Goal: Task Accomplishment & Management: Manage account settings

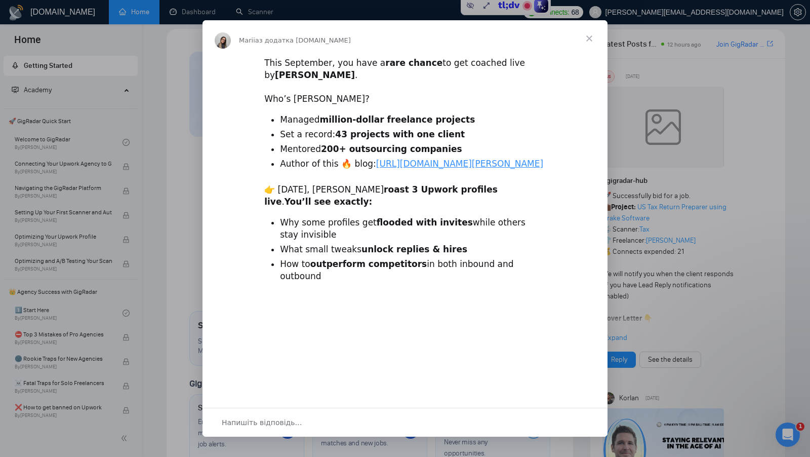
scroll to position [12, 0]
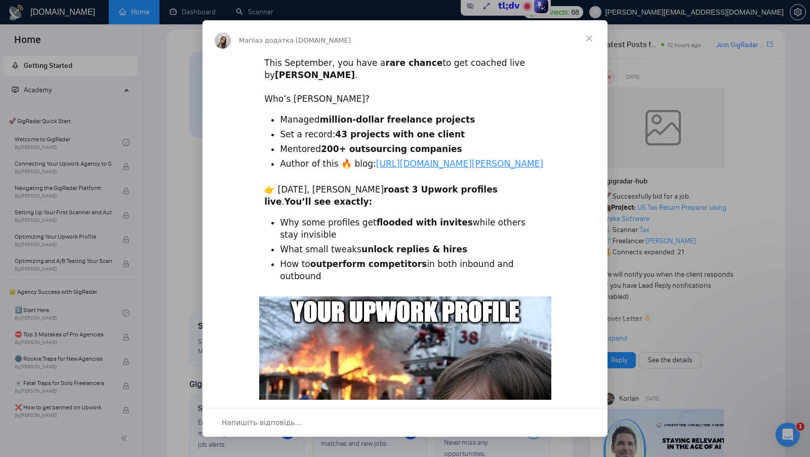
click at [589, 35] on span "Закрити" at bounding box center [589, 38] width 36 height 36
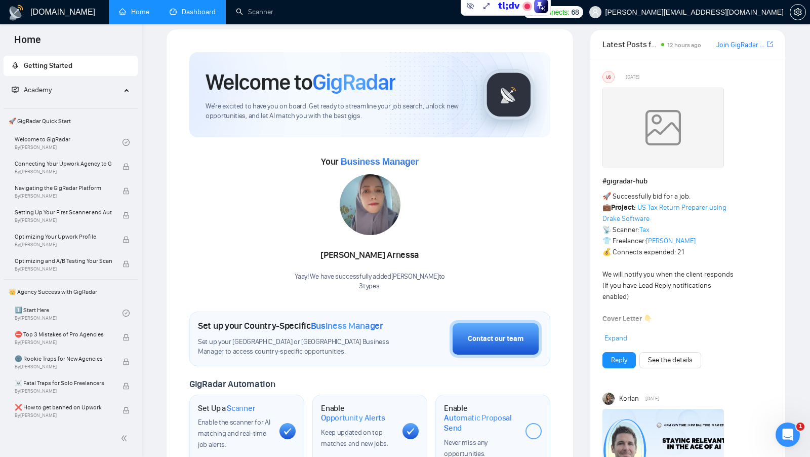
click at [192, 9] on link "Dashboard" at bounding box center [193, 12] width 46 height 9
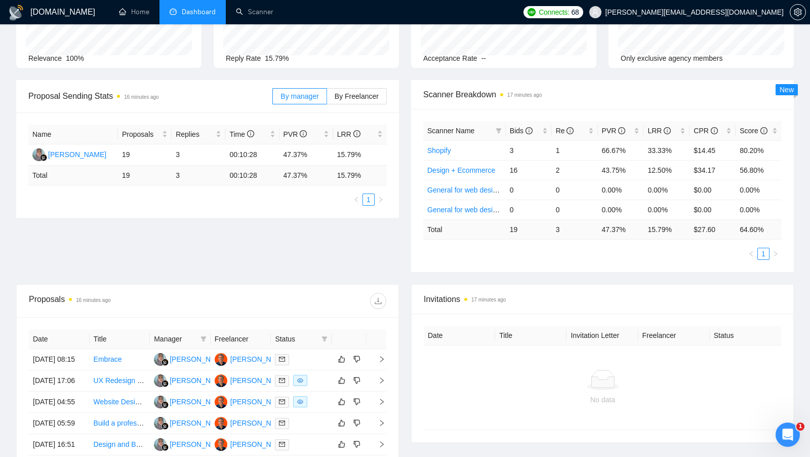
scroll to position [100, 0]
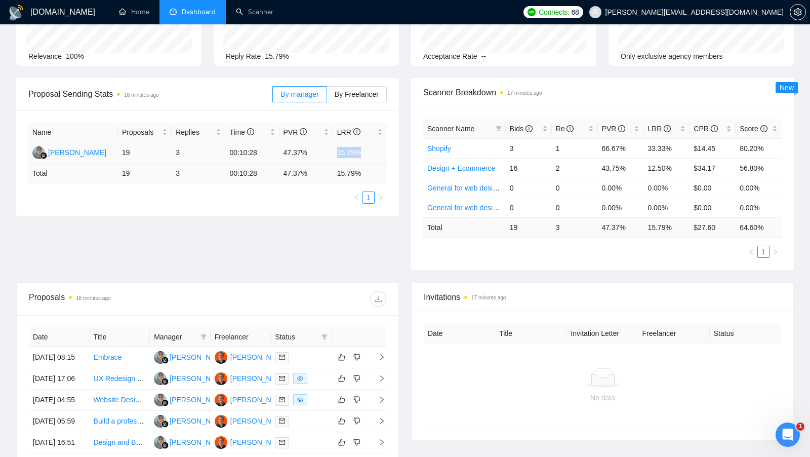
drag, startPoint x: 337, startPoint y: 151, endPoint x: 378, endPoint y: 152, distance: 41.0
click at [378, 152] on td "15.79%" at bounding box center [360, 152] width 54 height 21
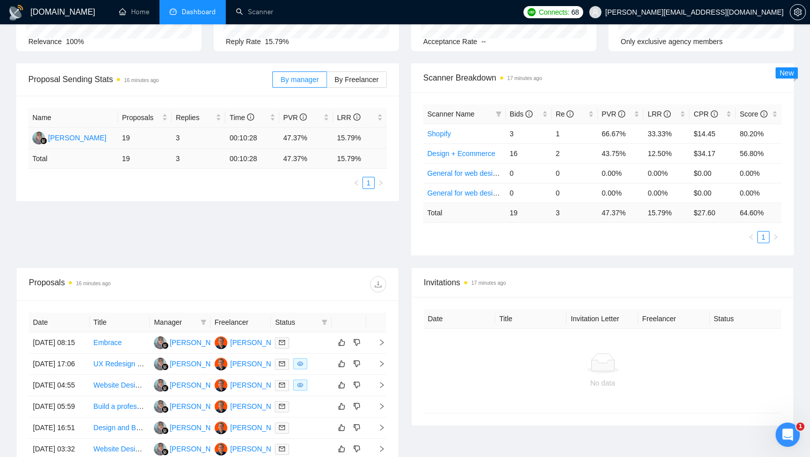
scroll to position [117, 0]
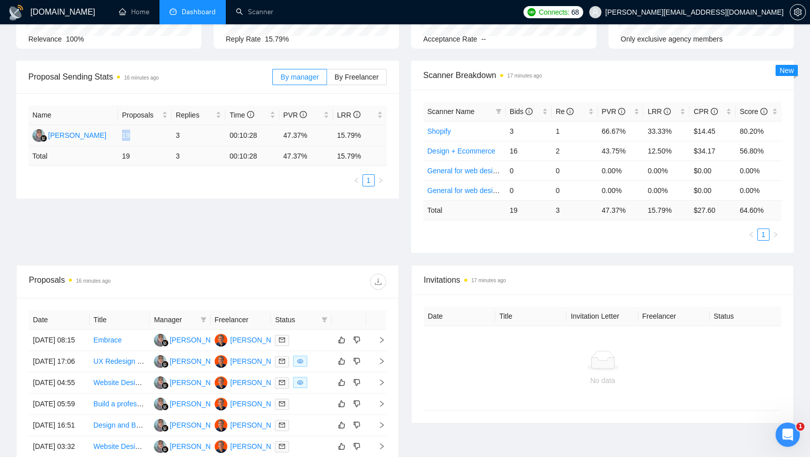
drag, startPoint x: 120, startPoint y: 136, endPoint x: 141, endPoint y: 136, distance: 20.2
click at [141, 136] on td "19" at bounding box center [145, 135] width 54 height 21
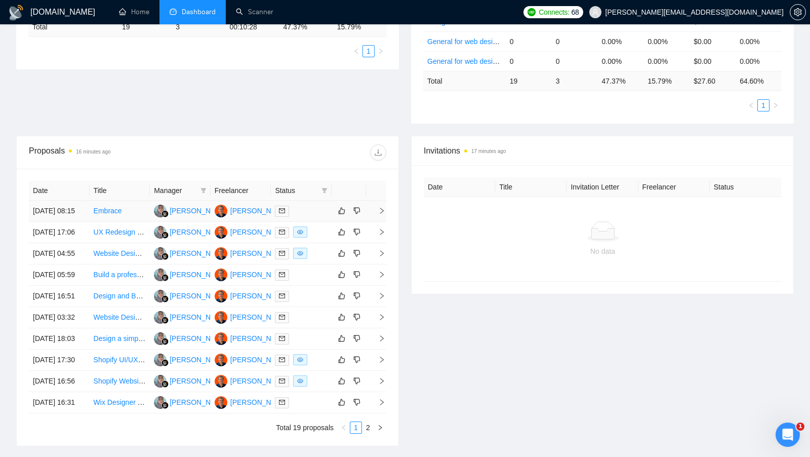
scroll to position [249, 0]
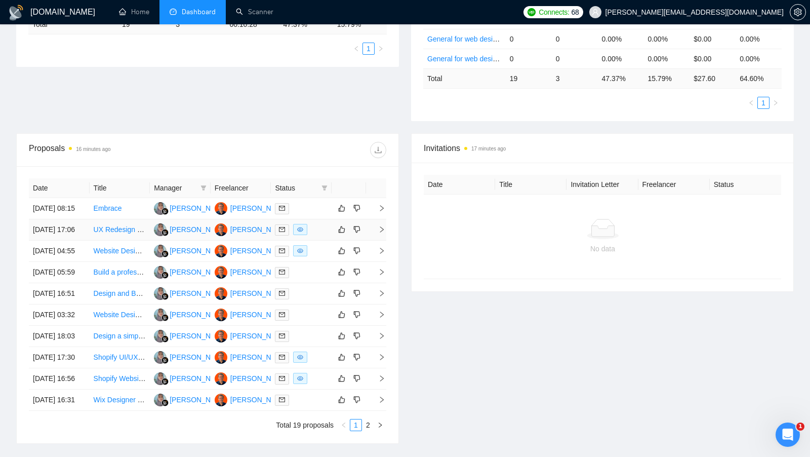
click at [323, 234] on td at bounding box center [301, 229] width 61 height 21
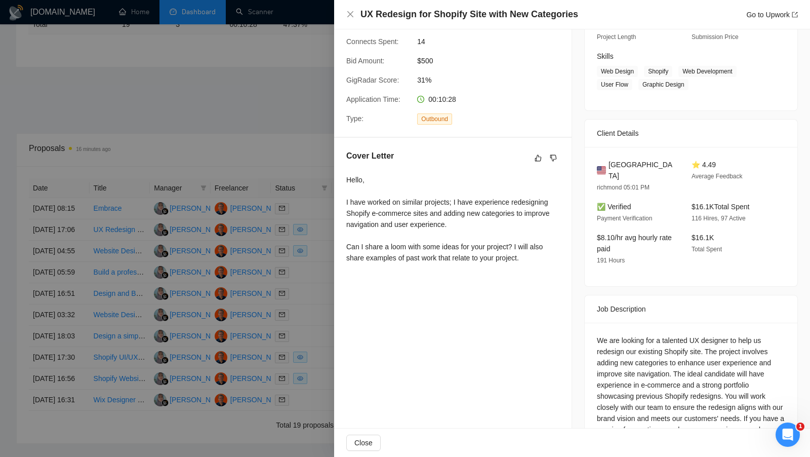
scroll to position [147, 0]
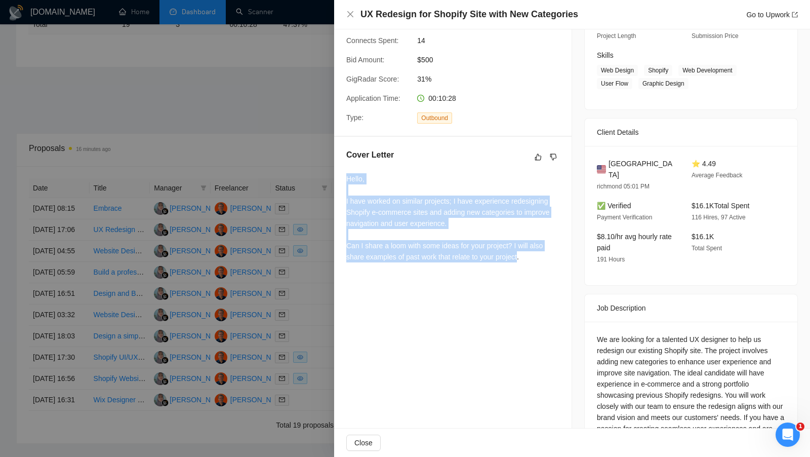
drag, startPoint x: 347, startPoint y: 176, endPoint x: 525, endPoint y: 260, distance: 197.0
click at [525, 260] on div "Hello, I have worked on similar projects; I have experience redesigning Shopify…" at bounding box center [452, 217] width 213 height 89
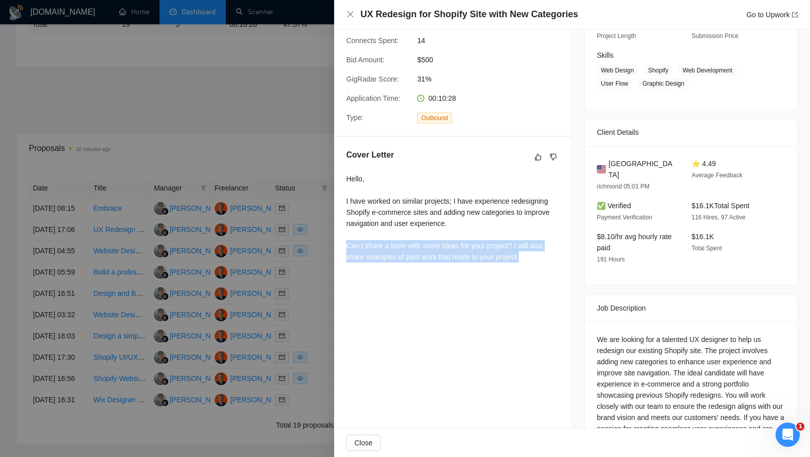
drag, startPoint x: 529, startPoint y: 254, endPoint x: 344, endPoint y: 247, distance: 185.4
click at [344, 247] on div "Cover Letter Hello, I have worked on similar projects; I have experience redesi…" at bounding box center [452, 208] width 237 height 142
click at [350, 246] on div "Hello, I have worked on similar projects; I have experience redesigning Shopify…" at bounding box center [452, 217] width 213 height 89
drag, startPoint x: 341, startPoint y: 246, endPoint x: 516, endPoint y: 246, distance: 174.6
click at [516, 246] on div "Cover Letter Hello, I have worked on similar projects; I have experience redesi…" at bounding box center [452, 208] width 237 height 142
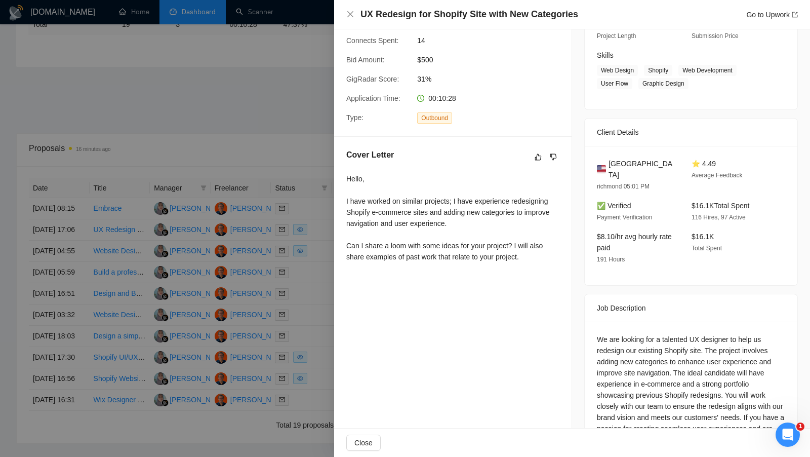
click at [212, 104] on div at bounding box center [405, 228] width 810 height 457
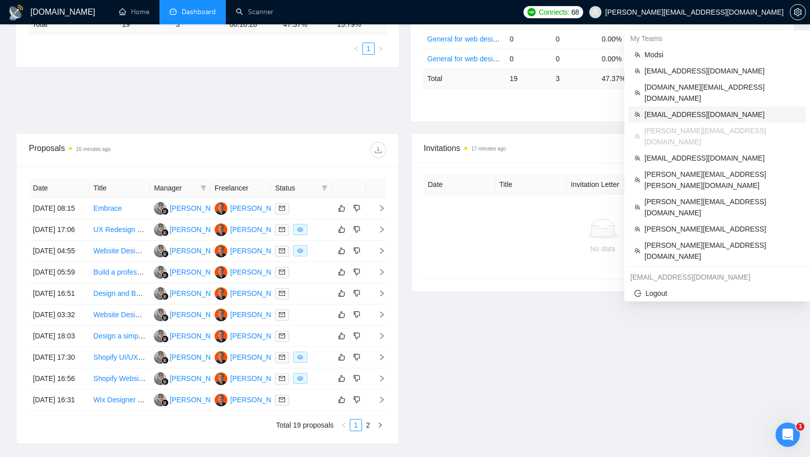
click at [705, 109] on span "info@hola.tech" at bounding box center [721, 114] width 155 height 11
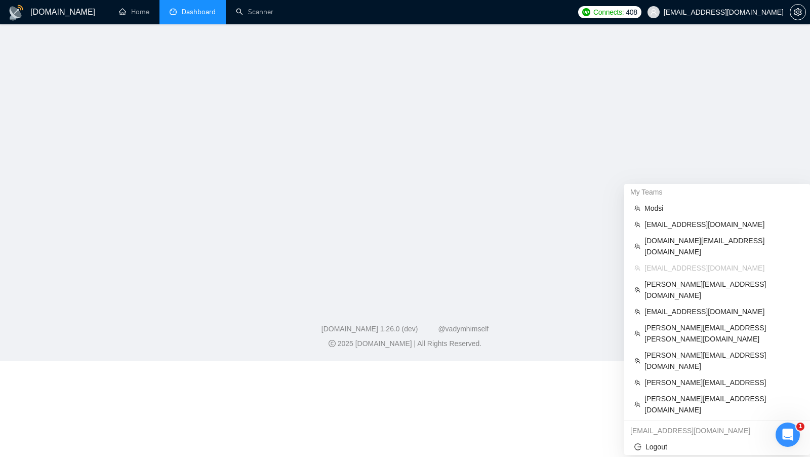
scroll to position [337, 0]
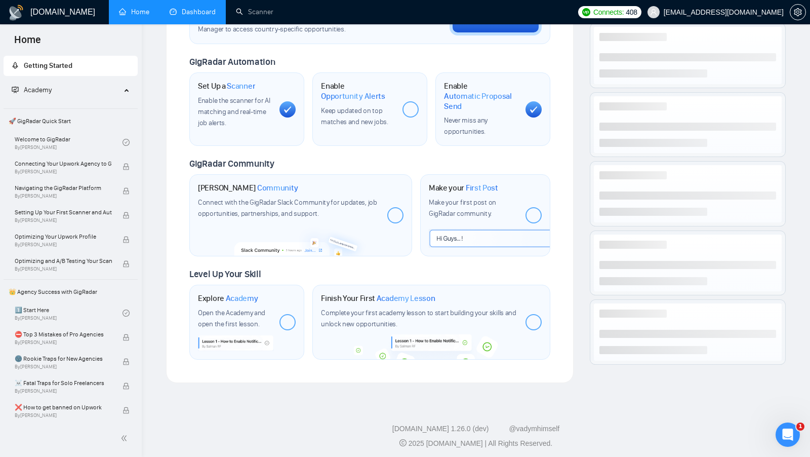
click at [199, 16] on link "Dashboard" at bounding box center [193, 12] width 46 height 9
click at [199, 21] on li "Dashboard" at bounding box center [192, 12] width 66 height 24
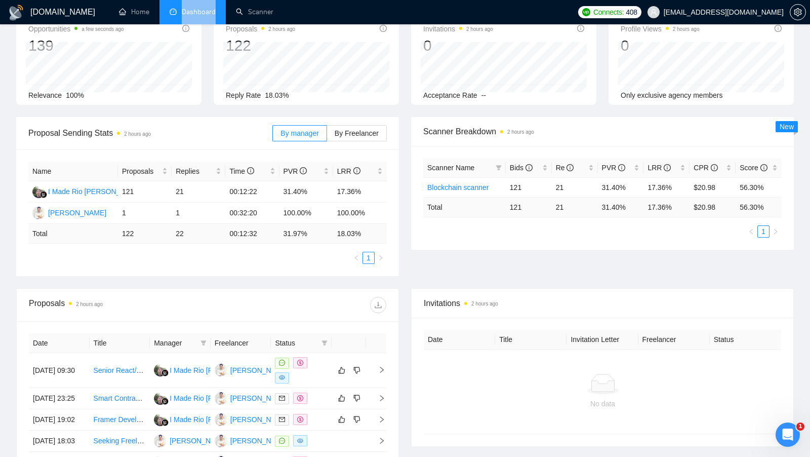
scroll to position [64, 0]
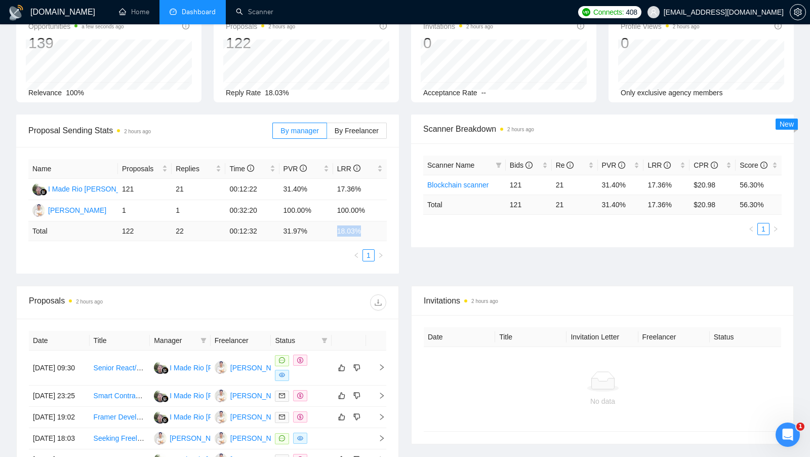
drag, startPoint x: 338, startPoint y: 229, endPoint x: 364, endPoint y: 228, distance: 26.3
click at [363, 228] on td "18.03 %" at bounding box center [360, 231] width 54 height 20
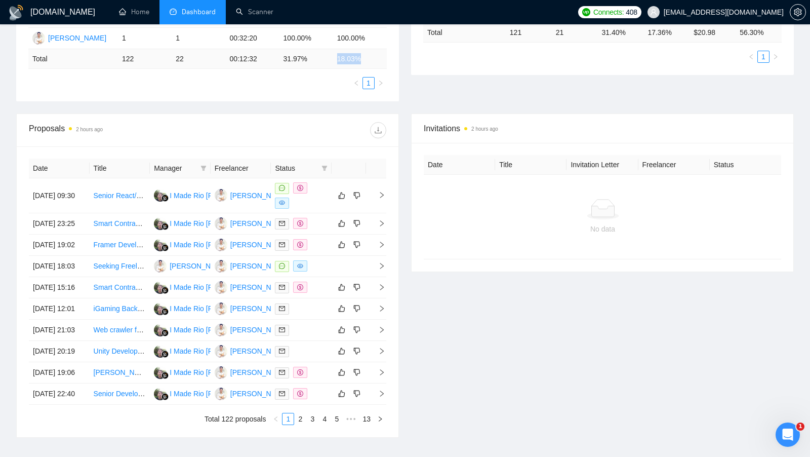
scroll to position [242, 0]
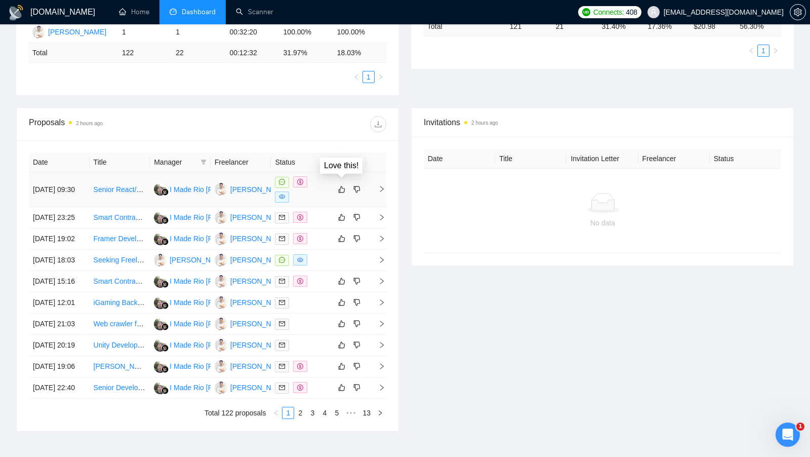
click at [323, 185] on div at bounding box center [301, 189] width 53 height 26
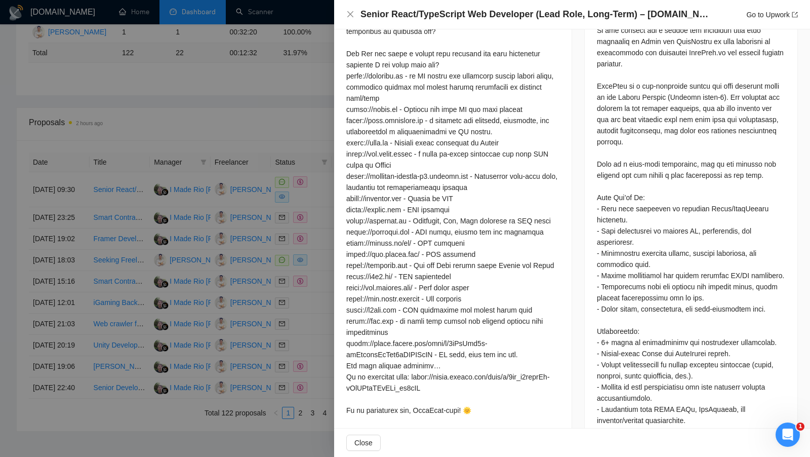
scroll to position [451, 0]
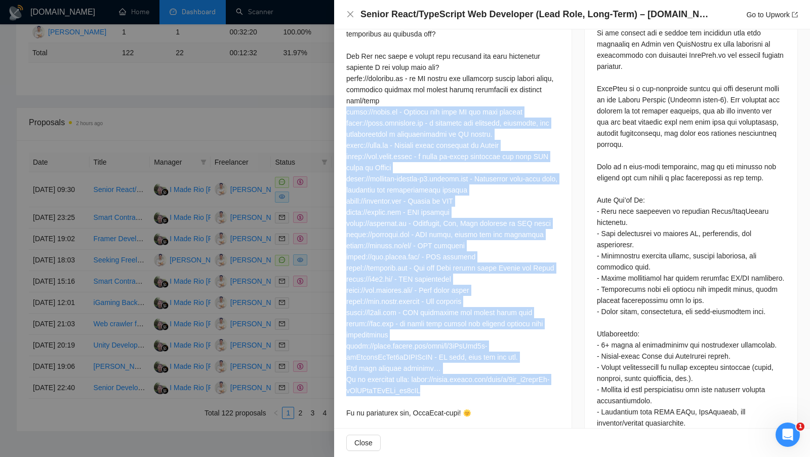
drag, startPoint x: 344, startPoint y: 108, endPoint x: 490, endPoint y: 393, distance: 320.3
click at [490, 394] on div "Cover Letter" at bounding box center [452, 146] width 237 height 576
click at [490, 393] on div at bounding box center [452, 156] width 213 height 523
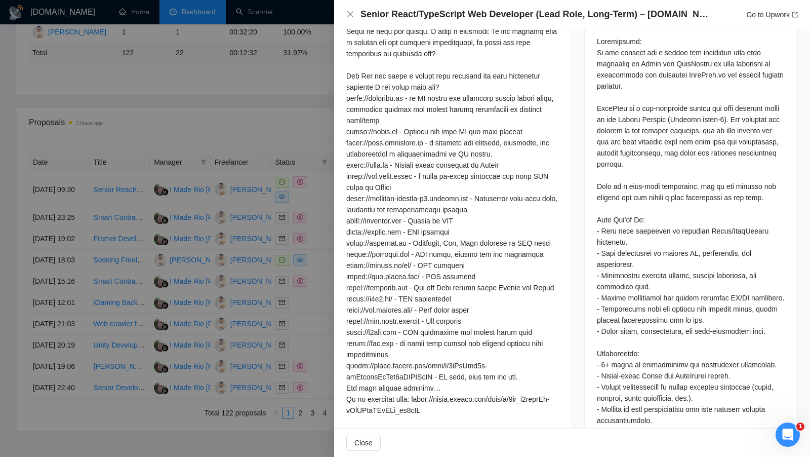
scroll to position [428, 0]
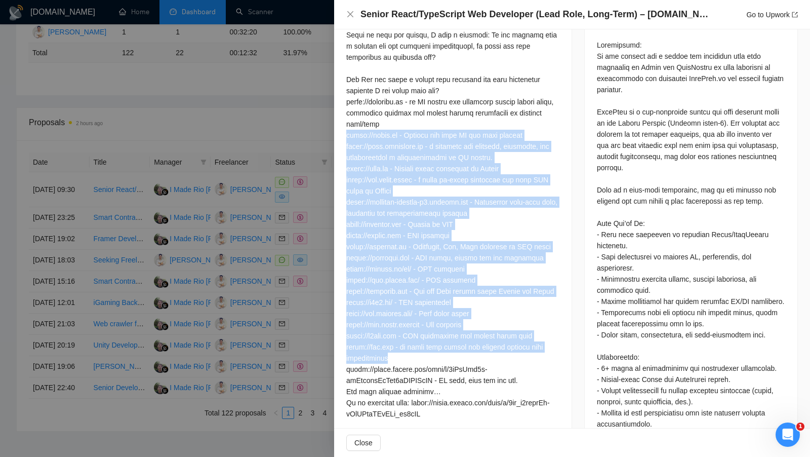
drag, startPoint x: 347, startPoint y: 132, endPoint x: 541, endPoint y: 360, distance: 299.1
click at [541, 360] on div at bounding box center [452, 179] width 213 height 523
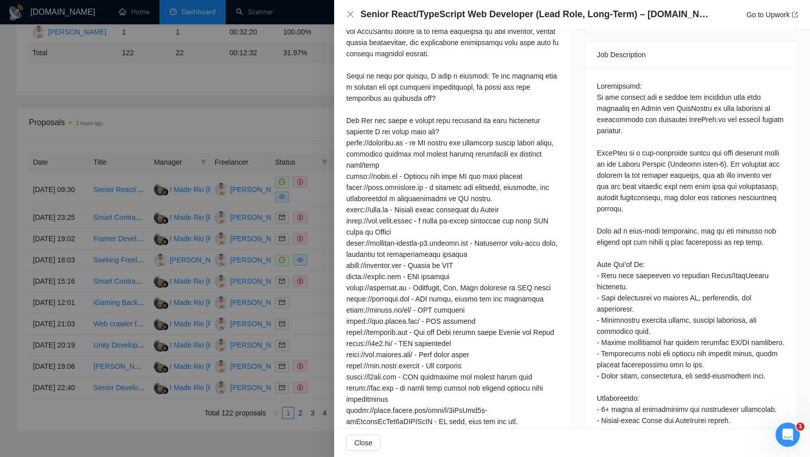
scroll to position [382, 0]
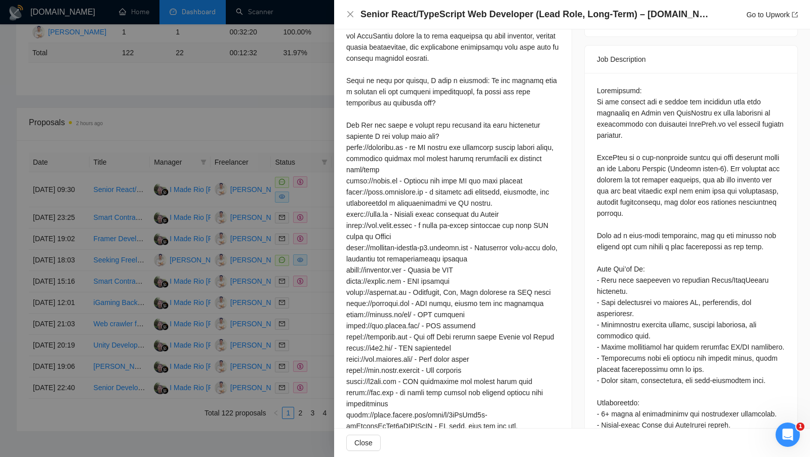
click at [292, 94] on div at bounding box center [405, 228] width 810 height 457
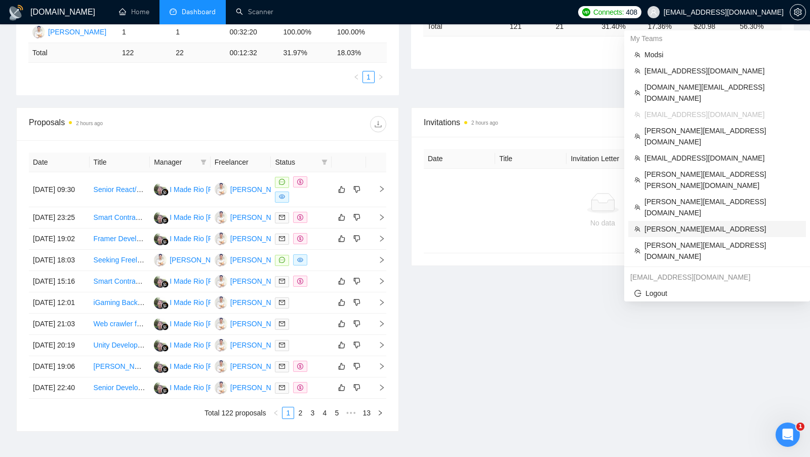
click at [708, 223] on span "toby@ashgrove.ai" at bounding box center [721, 228] width 155 height 11
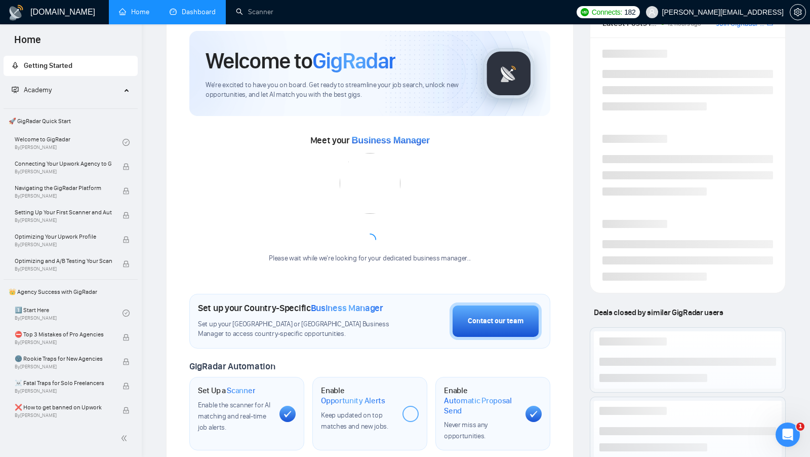
scroll to position [337, 0]
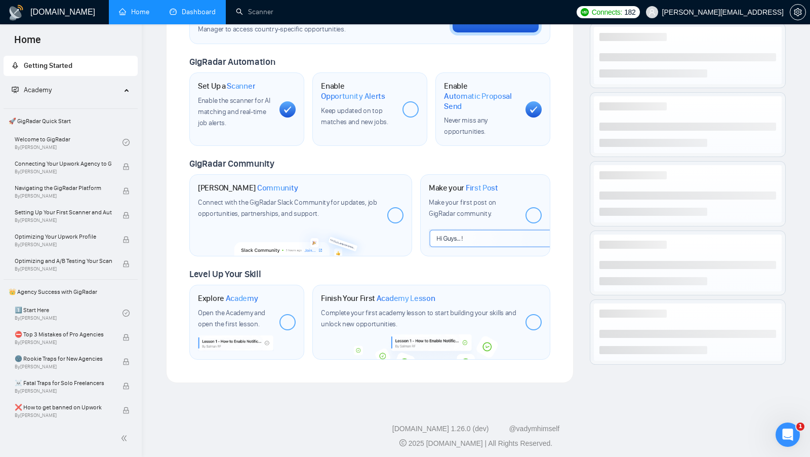
click at [203, 23] on li "Dashboard" at bounding box center [192, 12] width 66 height 24
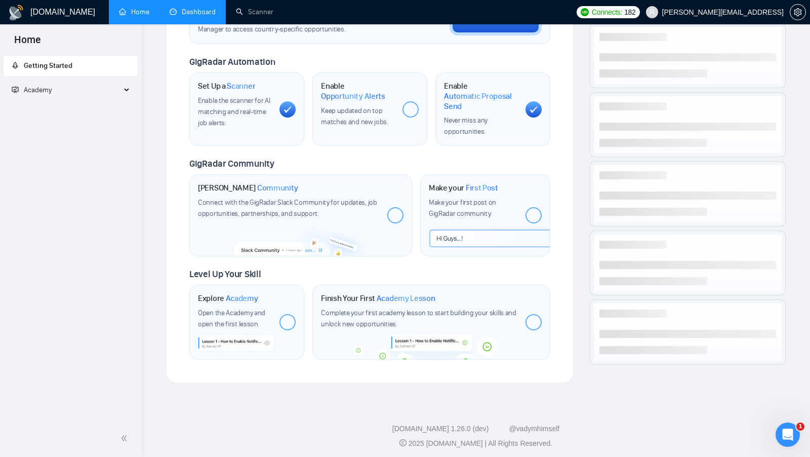
click at [201, 16] on link "Dashboard" at bounding box center [193, 12] width 46 height 9
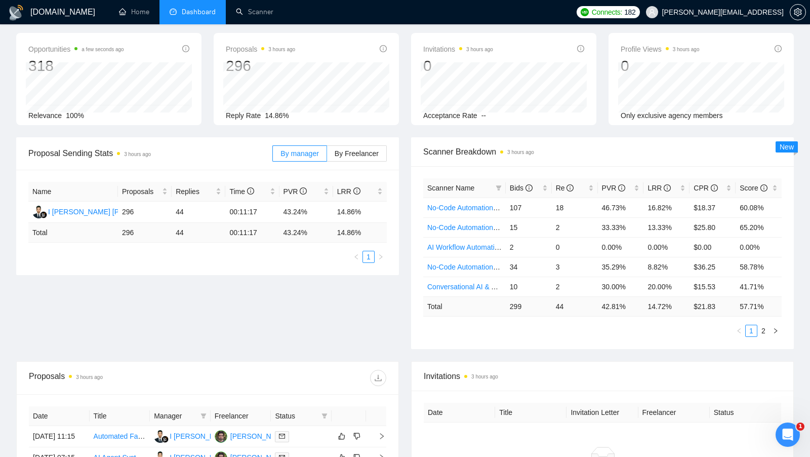
scroll to position [54, 0]
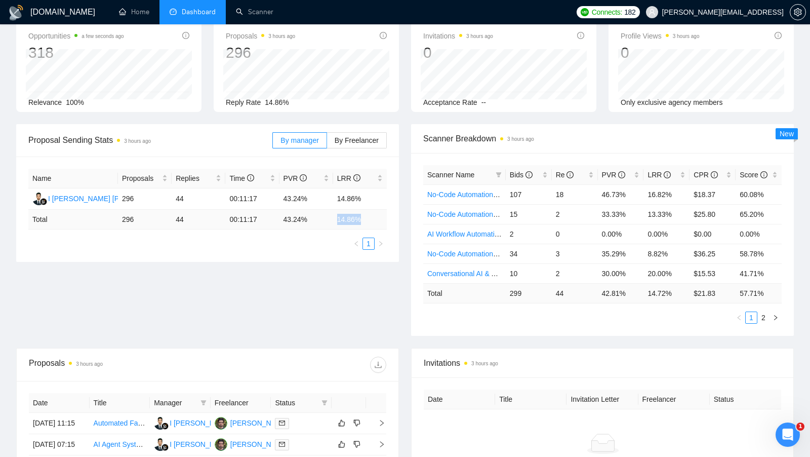
drag, startPoint x: 335, startPoint y: 217, endPoint x: 365, endPoint y: 218, distance: 29.9
click at [364, 218] on td "14.86 %" at bounding box center [360, 220] width 54 height 20
click at [365, 218] on td "14.86 %" at bounding box center [360, 220] width 54 height 20
click at [129, 197] on td "296" at bounding box center [145, 198] width 54 height 21
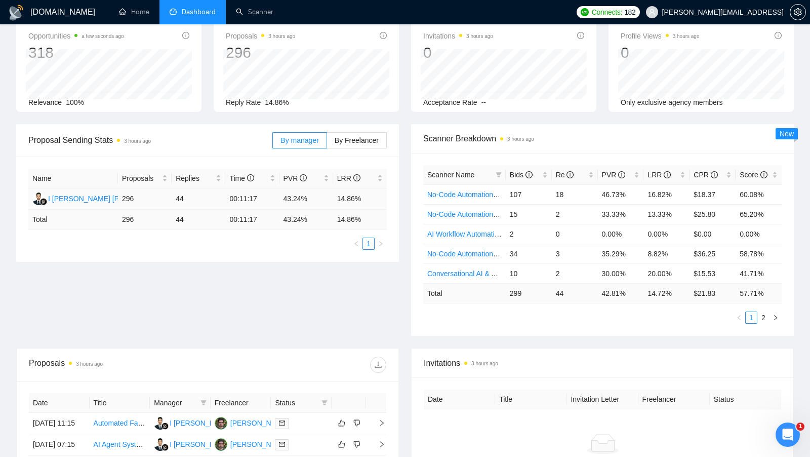
click at [172, 197] on td "44" at bounding box center [199, 198] width 54 height 21
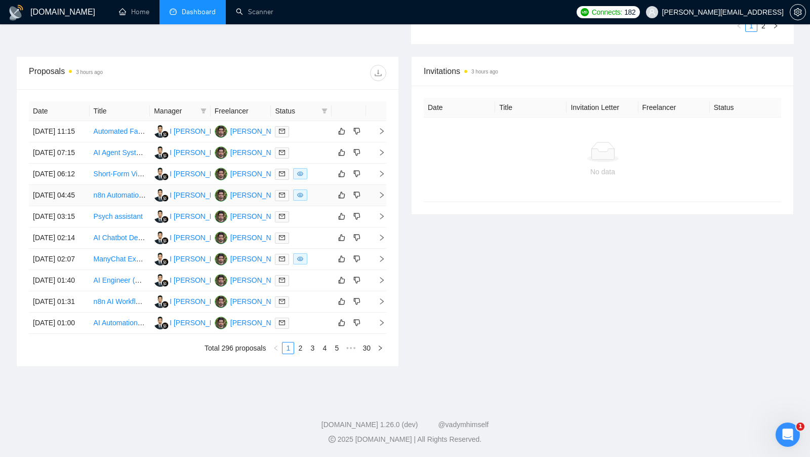
scroll to position [380, 0]
click at [315, 168] on div at bounding box center [301, 174] width 53 height 12
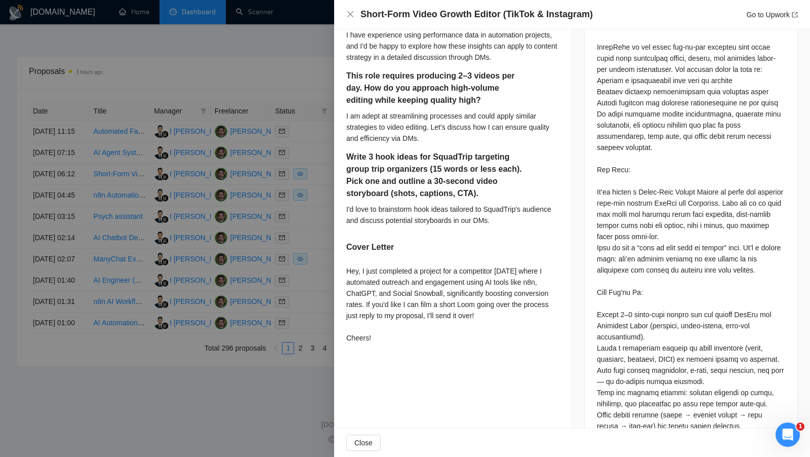
scroll to position [534, 0]
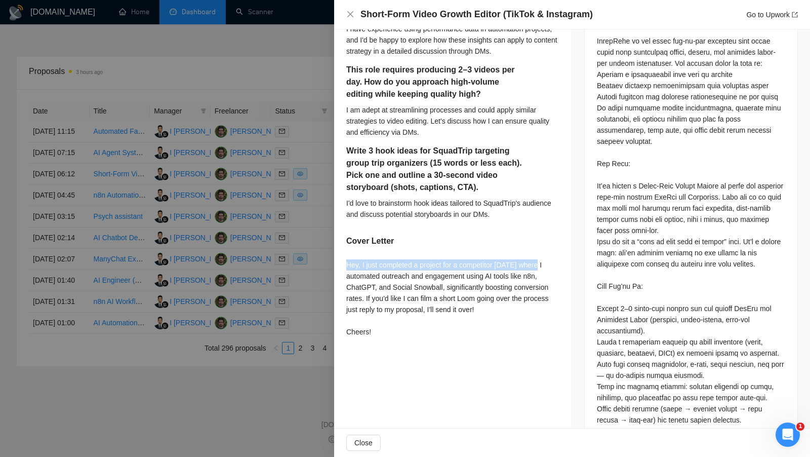
drag, startPoint x: 348, startPoint y: 261, endPoint x: 545, endPoint y: 263, distance: 196.4
click at [545, 263] on div "Hey, I just completed a project for a competitor two weeks ago where I automate…" at bounding box center [452, 298] width 213 height 78
click at [540, 264] on div "Hey, I just completed a project for a competitor two weeks ago where I automate…" at bounding box center [452, 298] width 213 height 78
click at [330, 250] on div at bounding box center [405, 228] width 810 height 457
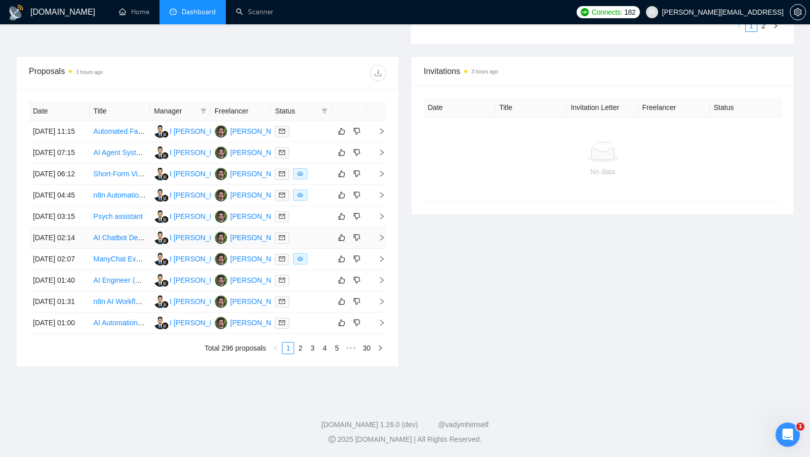
scroll to position [0, 0]
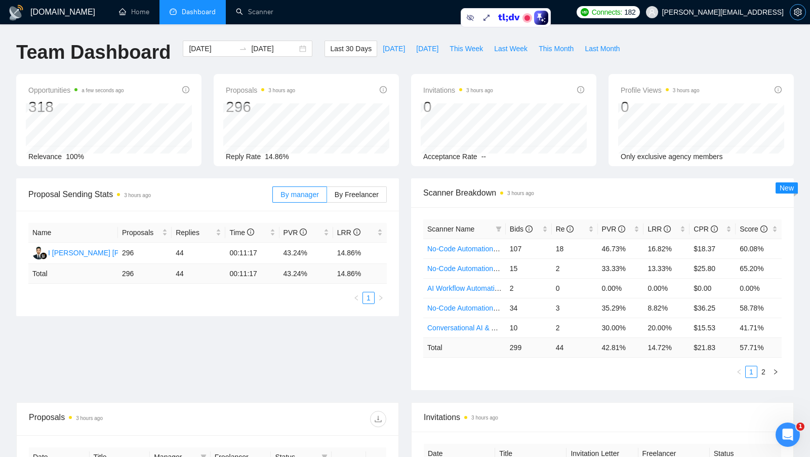
click at [802, 15] on span "setting" at bounding box center [797, 12] width 15 height 8
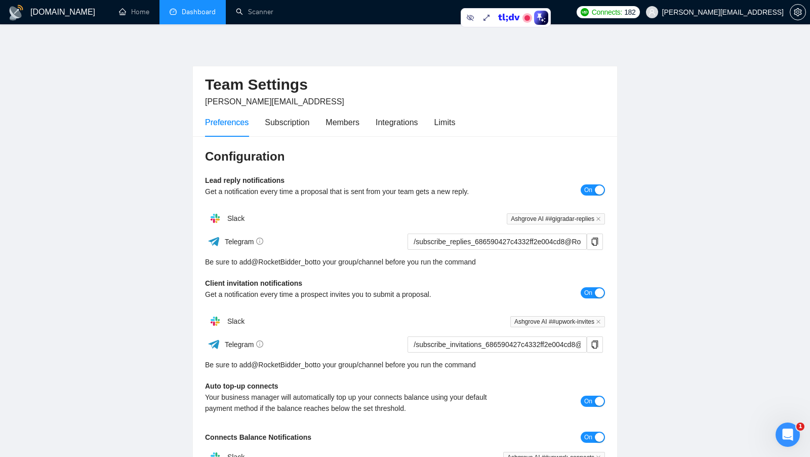
click at [672, 240] on main "Team Settings toby@ashgrove.ai Preferences Subscription Members Integrations Li…" at bounding box center [404, 306] width 777 height 533
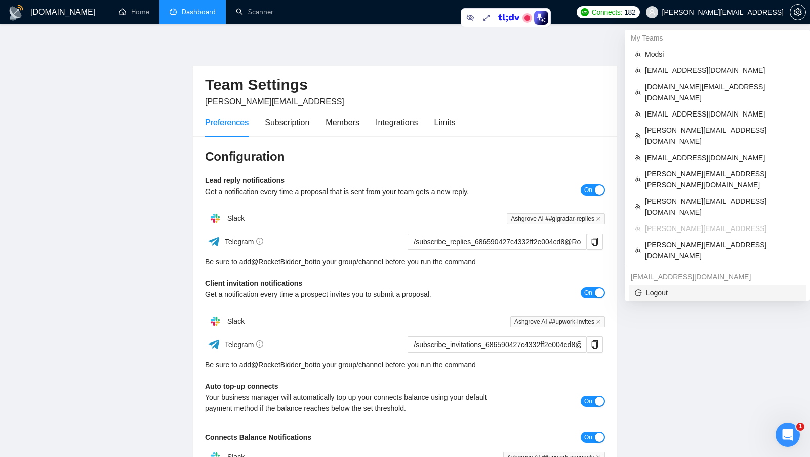
click at [657, 287] on span "Logout" at bounding box center [717, 292] width 165 height 11
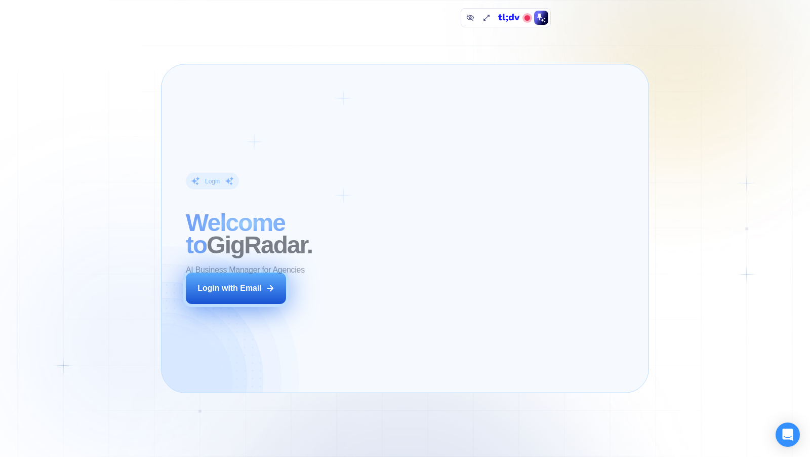
click at [263, 284] on button "Login with Email" at bounding box center [236, 287] width 100 height 31
